Goal: Task Accomplishment & Management: Use online tool/utility

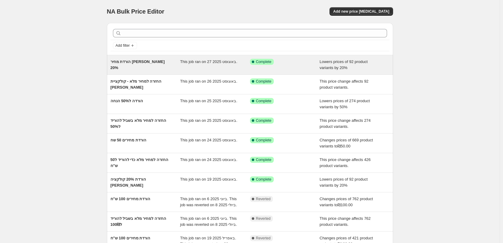
click at [219, 63] on span "This job ran on 27 באוגוסט 2025." at bounding box center [208, 61] width 57 height 5
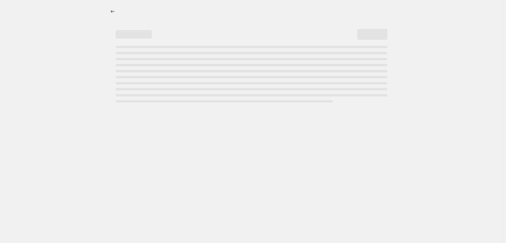
select select "percentage"
select select "collection"
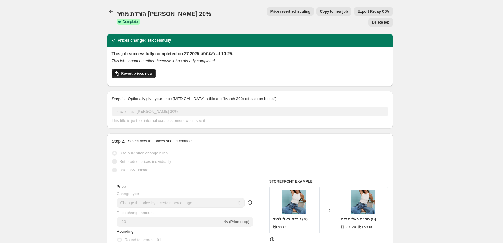
click at [137, 71] on span "Revert prices now" at bounding box center [136, 73] width 31 height 5
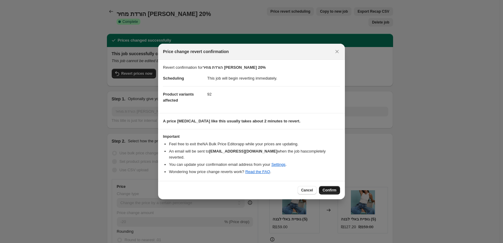
click at [336, 187] on span "Confirm" at bounding box center [329, 189] width 14 height 5
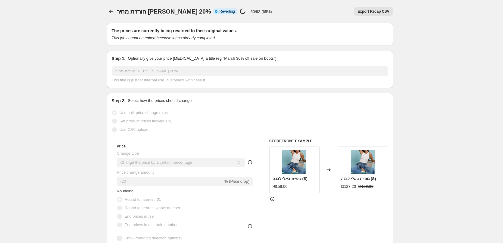
select select "percentage"
select select "collection"
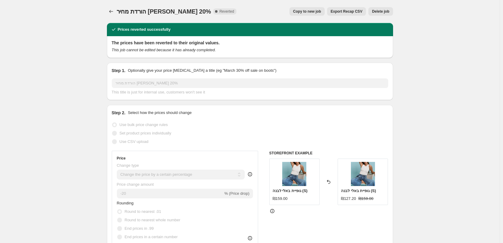
click at [305, 11] on span "Copy to new job" at bounding box center [307, 11] width 28 height 5
select select "percentage"
select select "collection"
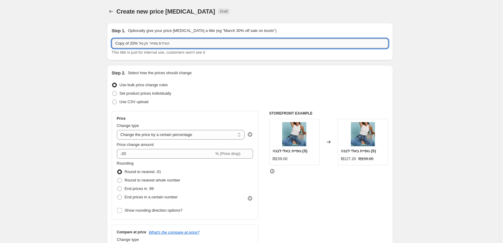
click at [129, 43] on input "Copy of הורדת מחיר חן טל 20%" at bounding box center [250, 44] width 276 height 10
click at [128, 43] on input "Copy of הורדת מחיר חן טל 20%" at bounding box center [250, 44] width 276 height 10
drag, startPoint x: 116, startPoint y: 45, endPoint x: 131, endPoint y: 45, distance: 14.8
click at [131, 45] on input "Copy of הורדת מחיר חן טל 20%" at bounding box center [250, 44] width 276 height 10
click at [190, 47] on input "הורדת מחיר [PERSON_NAME] 20%" at bounding box center [250, 44] width 276 height 10
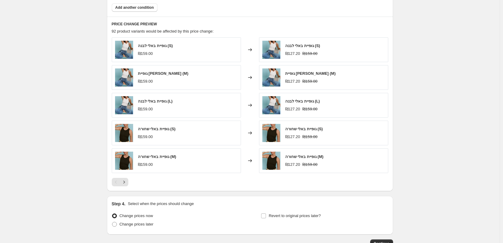
scroll to position [427, 0]
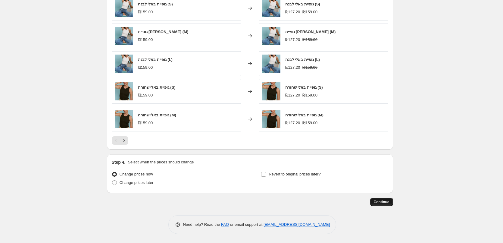
type input "הורדת מחיר [PERSON_NAME] 20%"
click at [387, 198] on button "Continue" at bounding box center [381, 201] width 23 height 8
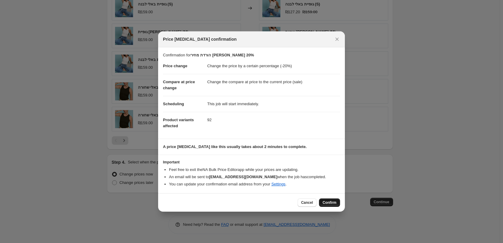
click at [332, 201] on span "Confirm" at bounding box center [329, 202] width 14 height 5
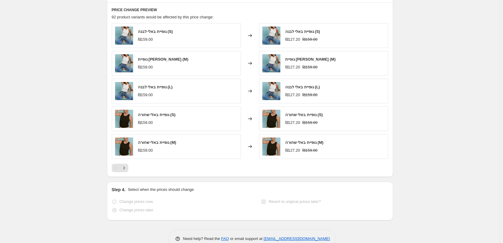
scroll to position [443, 0]
